Goal: Transaction & Acquisition: Purchase product/service

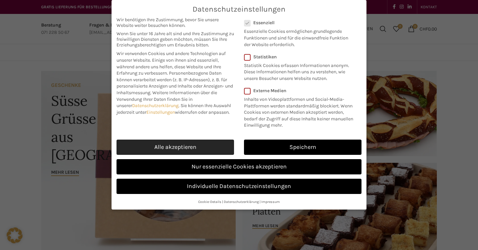
click at [201, 152] on link "Alle akzeptieren" at bounding box center [174, 147] width 117 height 15
checkbox input "true"
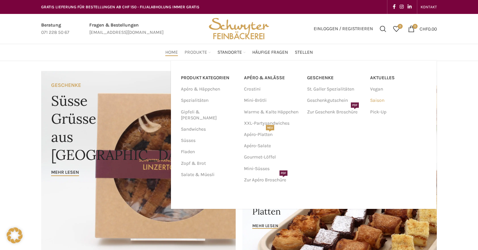
click at [377, 99] on link "Saison" at bounding box center [398, 100] width 56 height 11
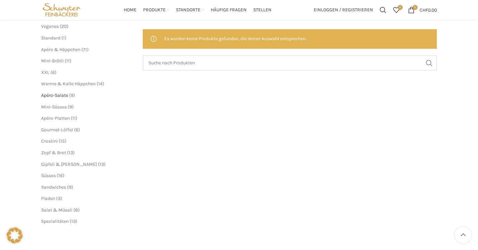
scroll to position [95, 0]
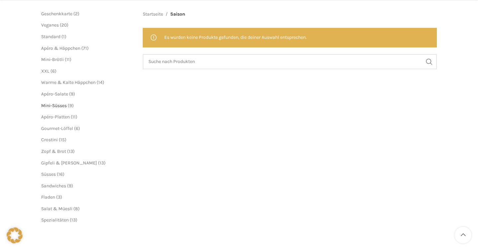
click at [55, 108] on span "Mini-Süsses" at bounding box center [54, 106] width 26 height 6
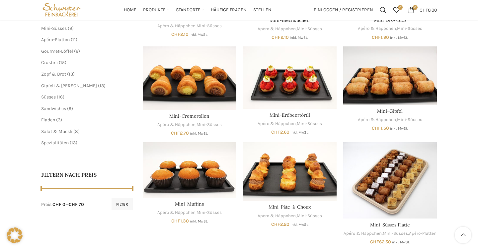
scroll to position [157, 0]
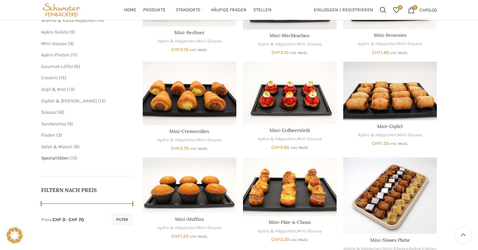
click at [68, 158] on span "Spezialitäten" at bounding box center [55, 158] width 28 height 6
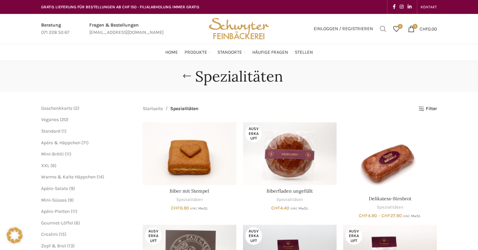
click at [380, 32] on span "Suchen" at bounding box center [382, 29] width 7 height 7
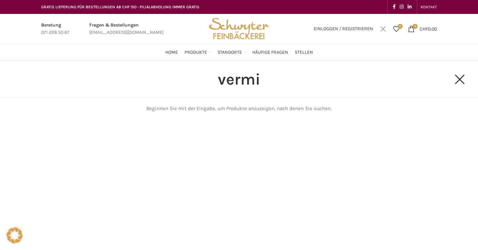
type input "vermi"
click button "Search" at bounding box center [0, 0] width 0 height 0
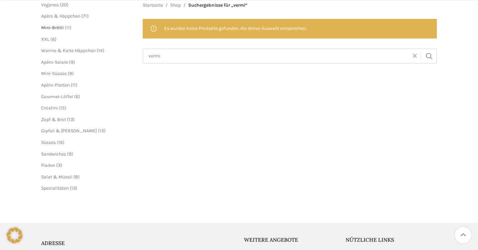
scroll to position [108, 0]
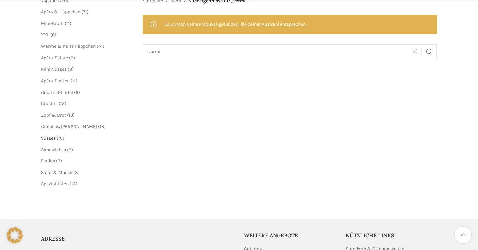
click at [54, 136] on span "Süsses" at bounding box center [48, 138] width 15 height 6
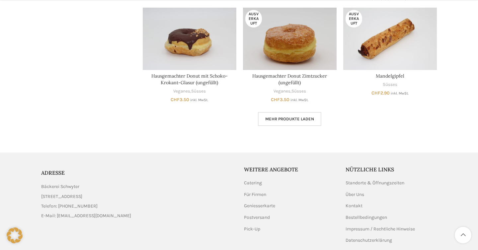
scroll to position [406, 0]
click at [279, 123] on link "Mehr Produkte laden" at bounding box center [289, 119] width 63 height 14
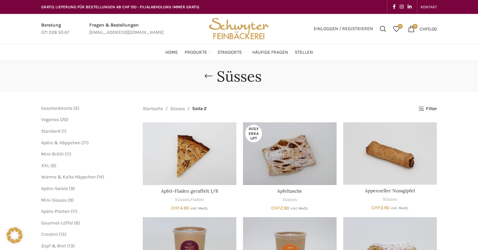
click at [237, 32] on img "Site logo" at bounding box center [238, 29] width 65 height 30
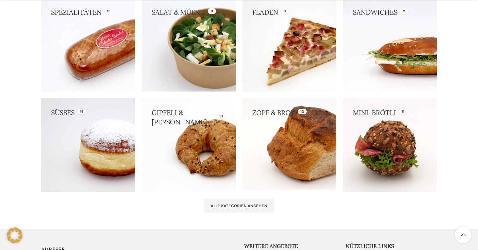
scroll to position [619, 0]
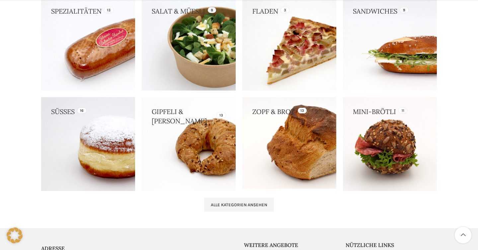
click at [111, 160] on link at bounding box center [88, 144] width 94 height 94
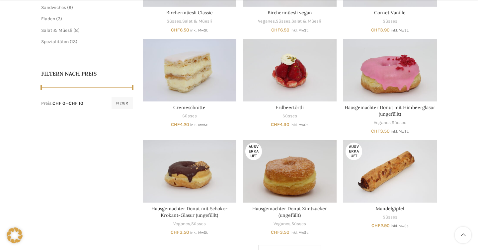
scroll to position [273, 0]
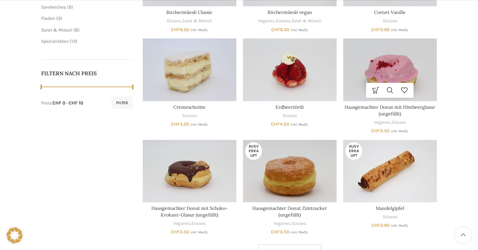
click at [417, 80] on img "Hausgemachter Donut mit Himbeerglasur (ungefüllt)" at bounding box center [390, 69] width 94 height 62
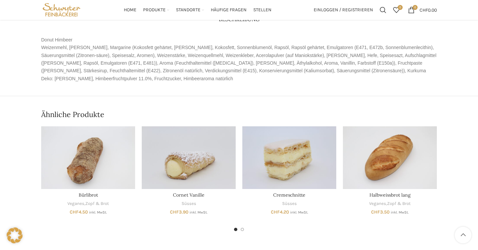
scroll to position [293, 0]
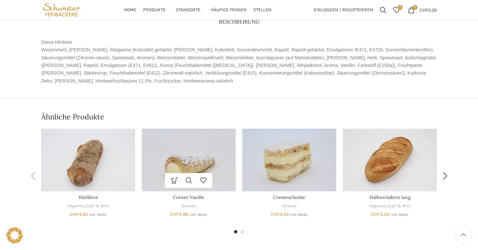
click at [204, 156] on img "Cornet Vanille" at bounding box center [189, 160] width 94 height 63
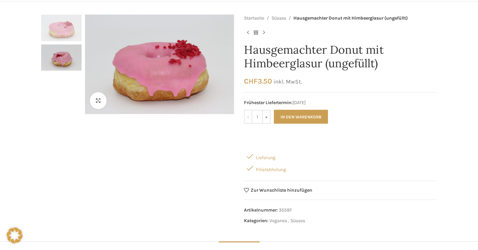
scroll to position [32, 0]
